Goal: Information Seeking & Learning: Learn about a topic

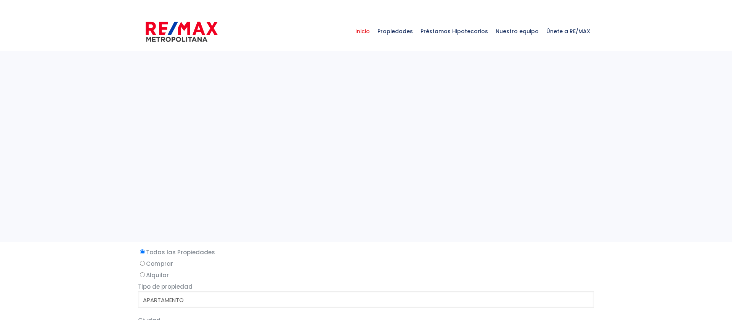
select select
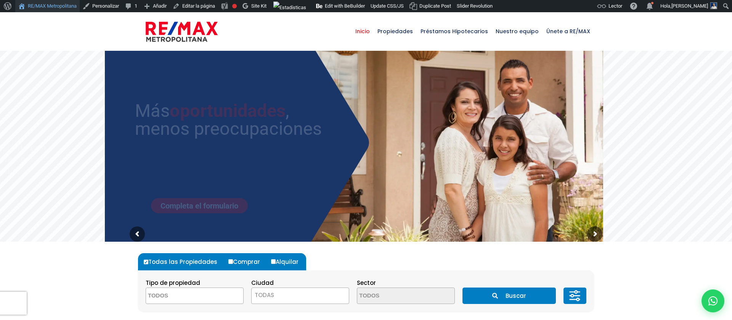
click at [69, 8] on link "RE/MAX Metropolitana" at bounding box center [47, 6] width 64 height 12
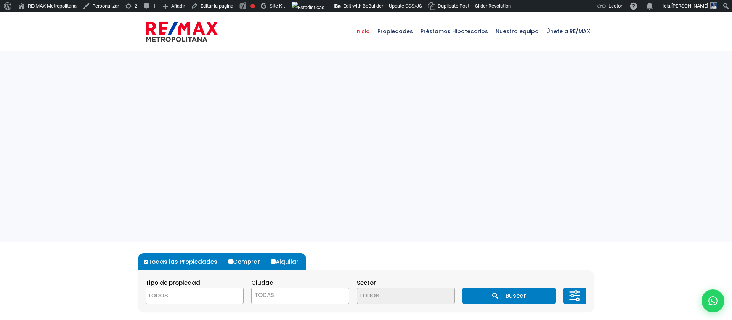
select select
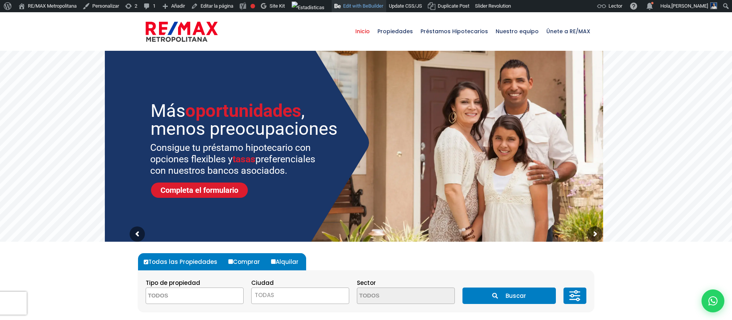
click at [377, 7] on link "Edit with BeBuilder" at bounding box center [359, 6] width 55 height 12
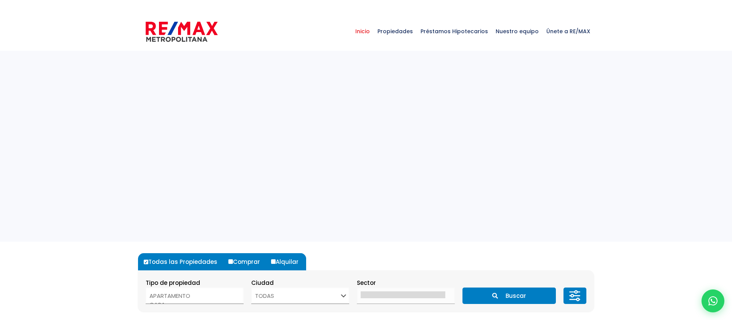
select select
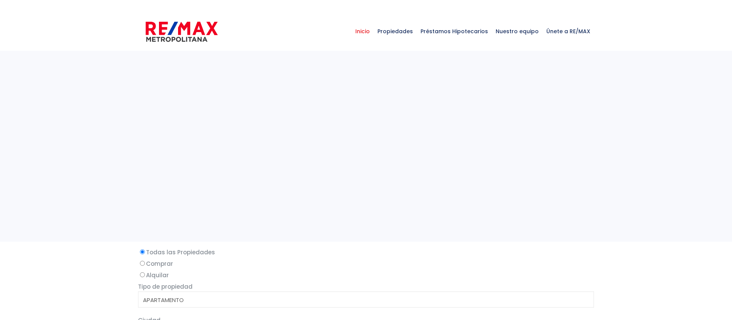
select select
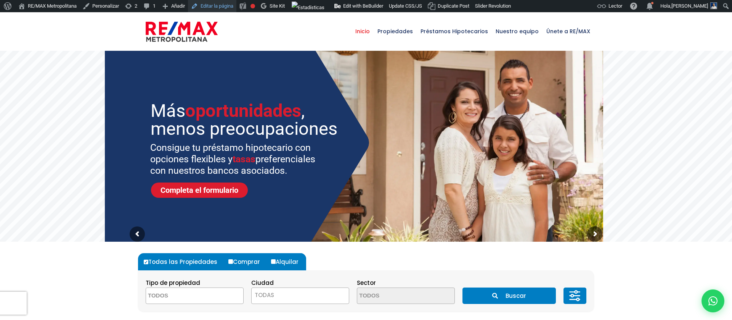
click at [236, 7] on link "Editar la página" at bounding box center [212, 6] width 48 height 12
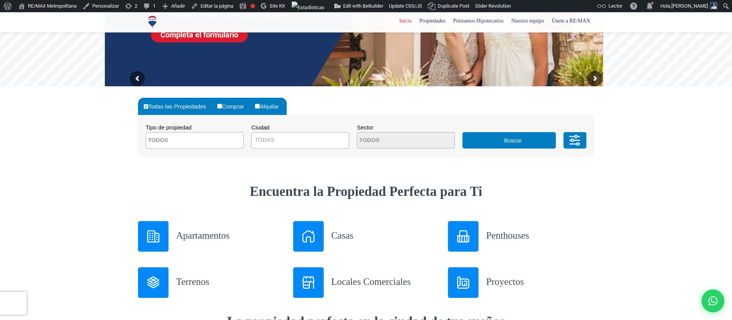
scroll to position [214, 0]
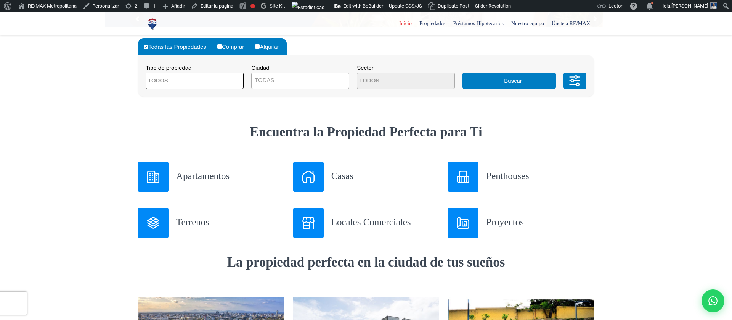
click at [225, 79] on span at bounding box center [195, 80] width 98 height 16
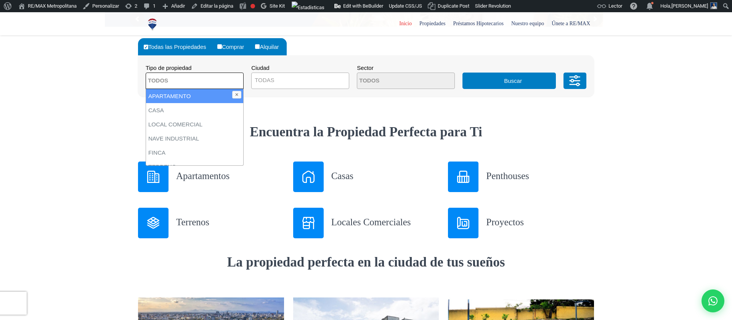
click at [208, 90] on li "APARTAMENTO" at bounding box center [194, 96] width 97 height 14
select select "apartment"
click at [275, 79] on span "TODAS" at bounding box center [300, 80] width 97 height 11
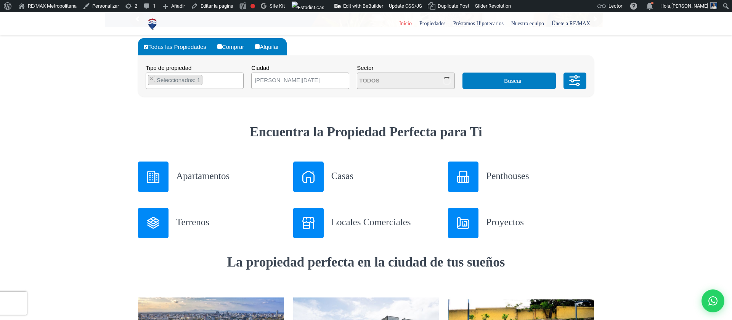
select select "1"
click at [430, 81] on span at bounding box center [406, 80] width 98 height 16
type textarea "pian"
click at [412, 92] on li "PIANTINI" at bounding box center [405, 96] width 97 height 14
select select "156"
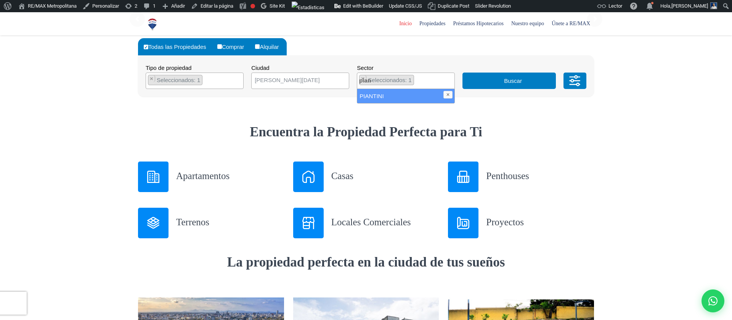
scroll to position [1345, 0]
click at [484, 107] on div "Todas las Propiedades Comprar Alquilar Tipo de propiedad APARTAMENTO CASA LOCAL…" at bounding box center [366, 67] width 456 height 81
click at [491, 83] on button "Buscar" at bounding box center [508, 80] width 93 height 16
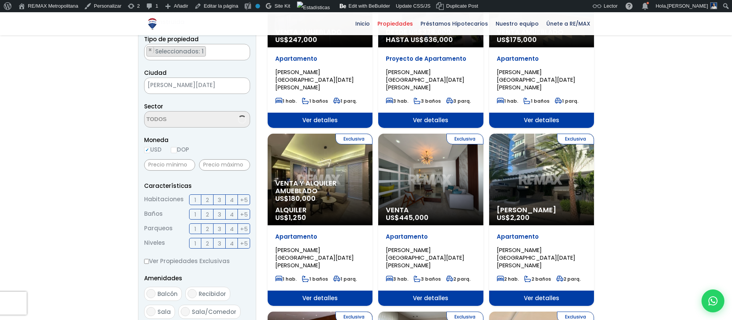
scroll to position [1719, 0]
select select "156"
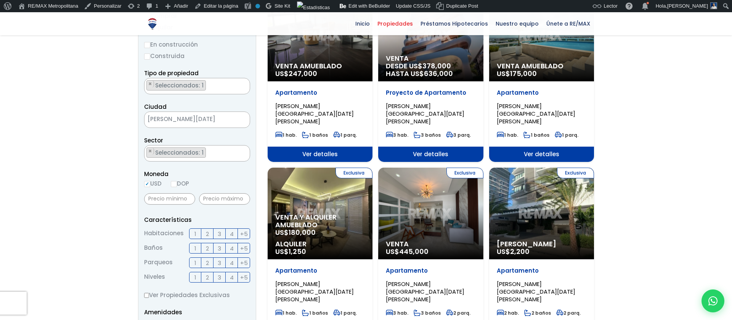
scroll to position [73, 0]
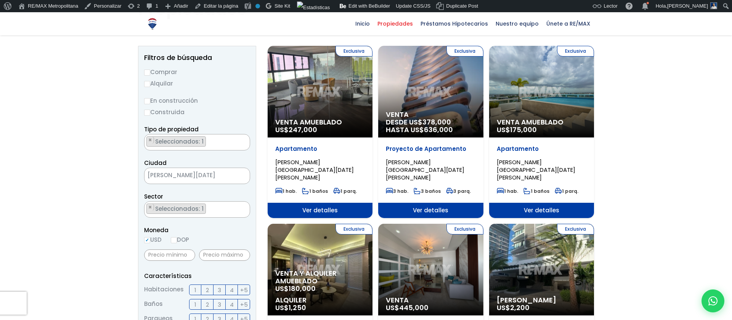
click at [325, 161] on span "PIANTINI, SANTO DOMINGO DE GUZMÁN" at bounding box center [314, 169] width 79 height 23
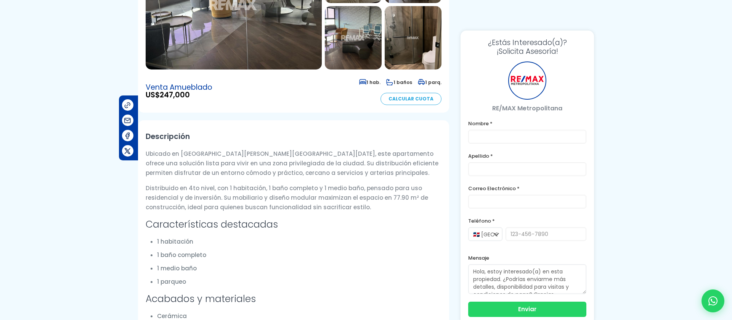
scroll to position [208, 0]
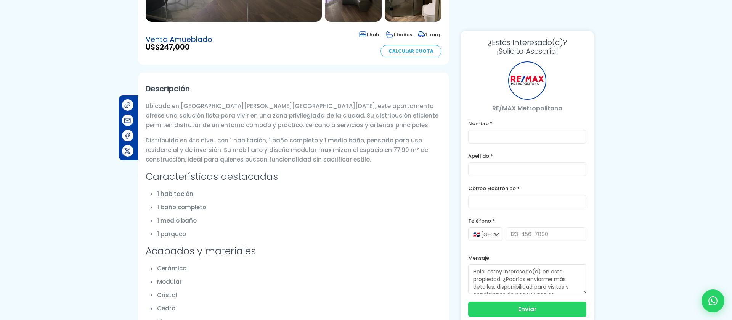
type input "Franklin prueba"
type input "[PERSON_NAME]"
type input "[PERSON_NAME][EMAIL_ADDRESS][DOMAIN_NAME]"
type input "[PHONE_NUMBER]"
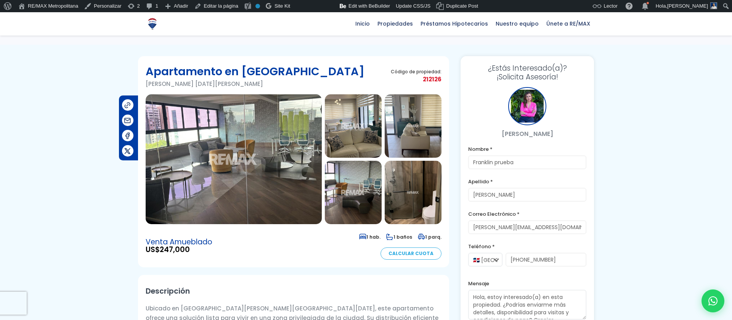
scroll to position [0, 0]
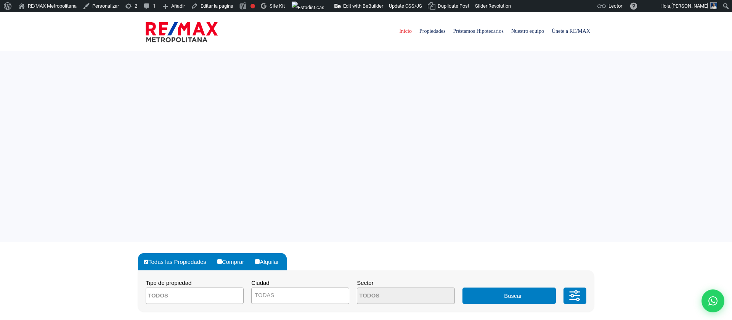
select select
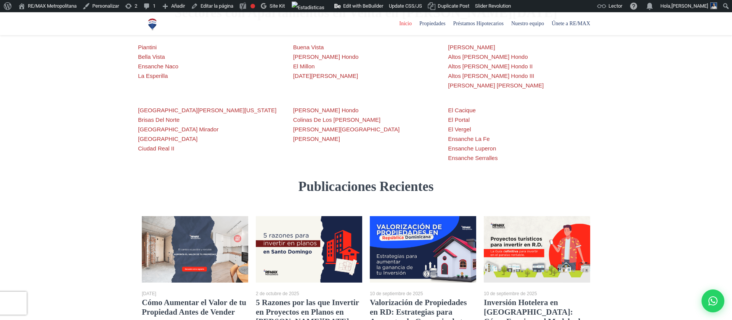
scroll to position [1436, 0]
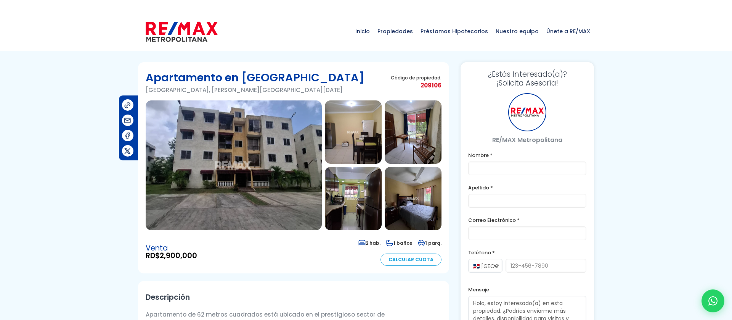
type input "Franklin prueba"
type input "Marte"
type input "franklin.a.marte1111@gmail.com"
type input "829-619-1904"
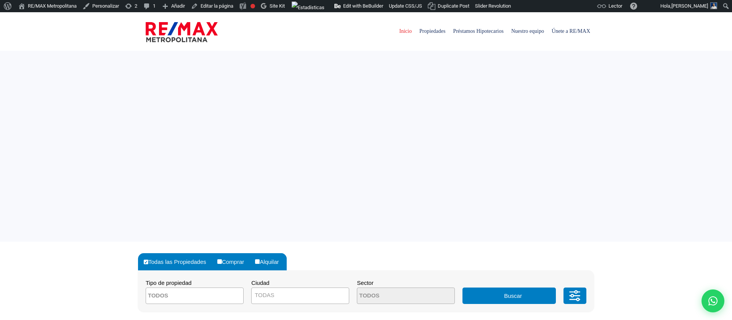
select select
